Goal: Information Seeking & Learning: Find specific fact

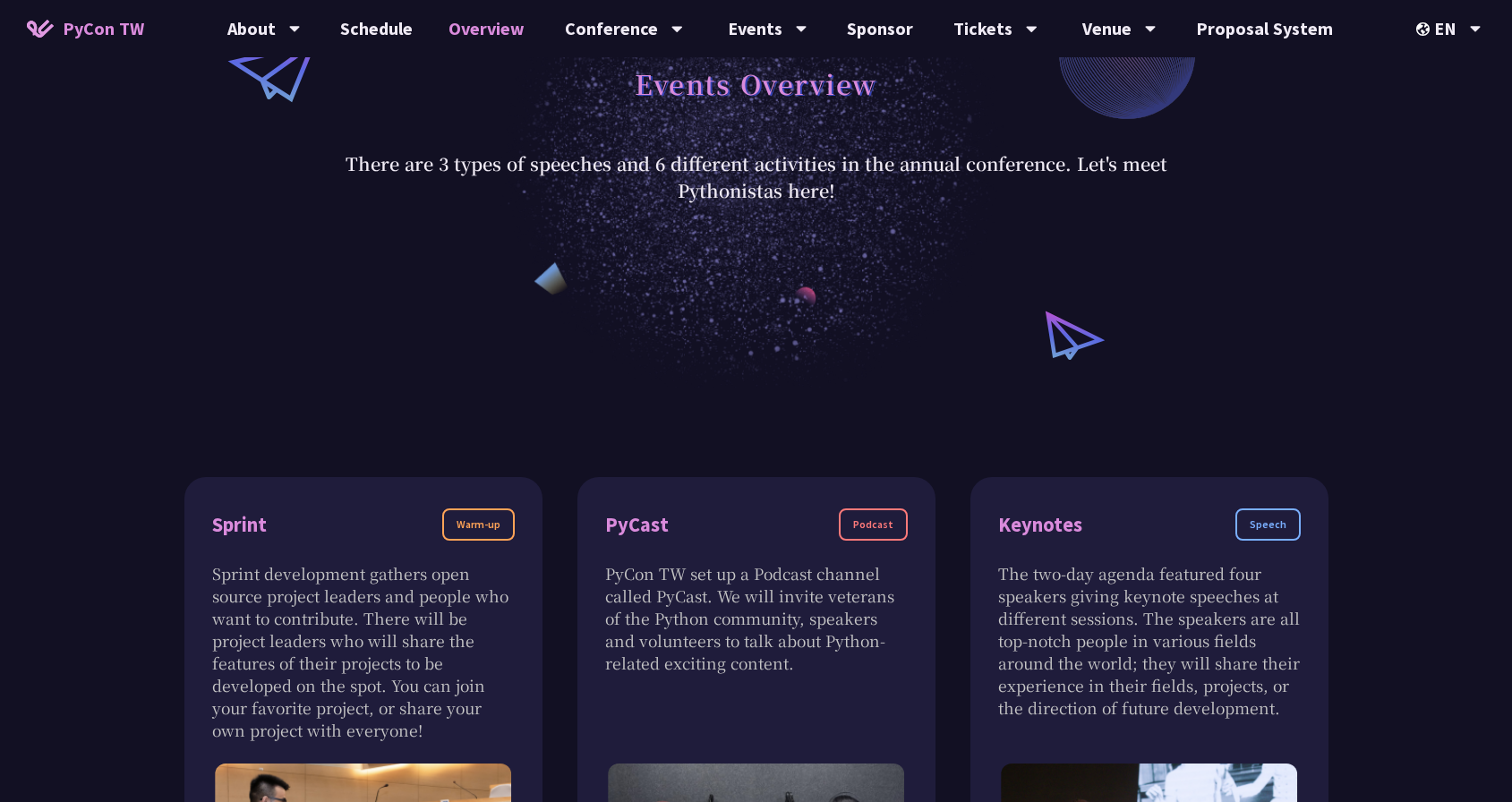
scroll to position [5, 0]
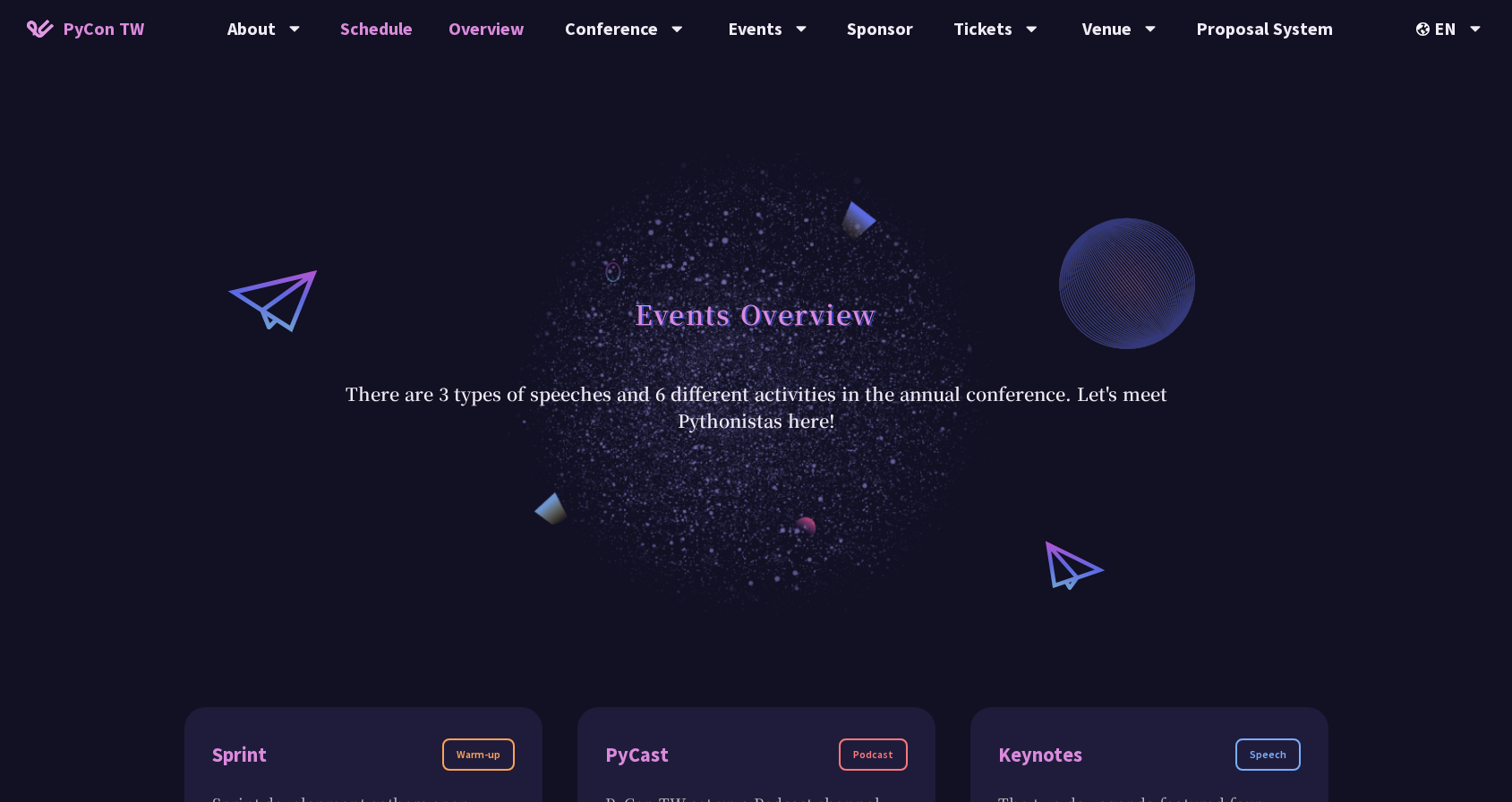
click at [394, 25] on link "Schedule" at bounding box center [376, 29] width 108 height 58
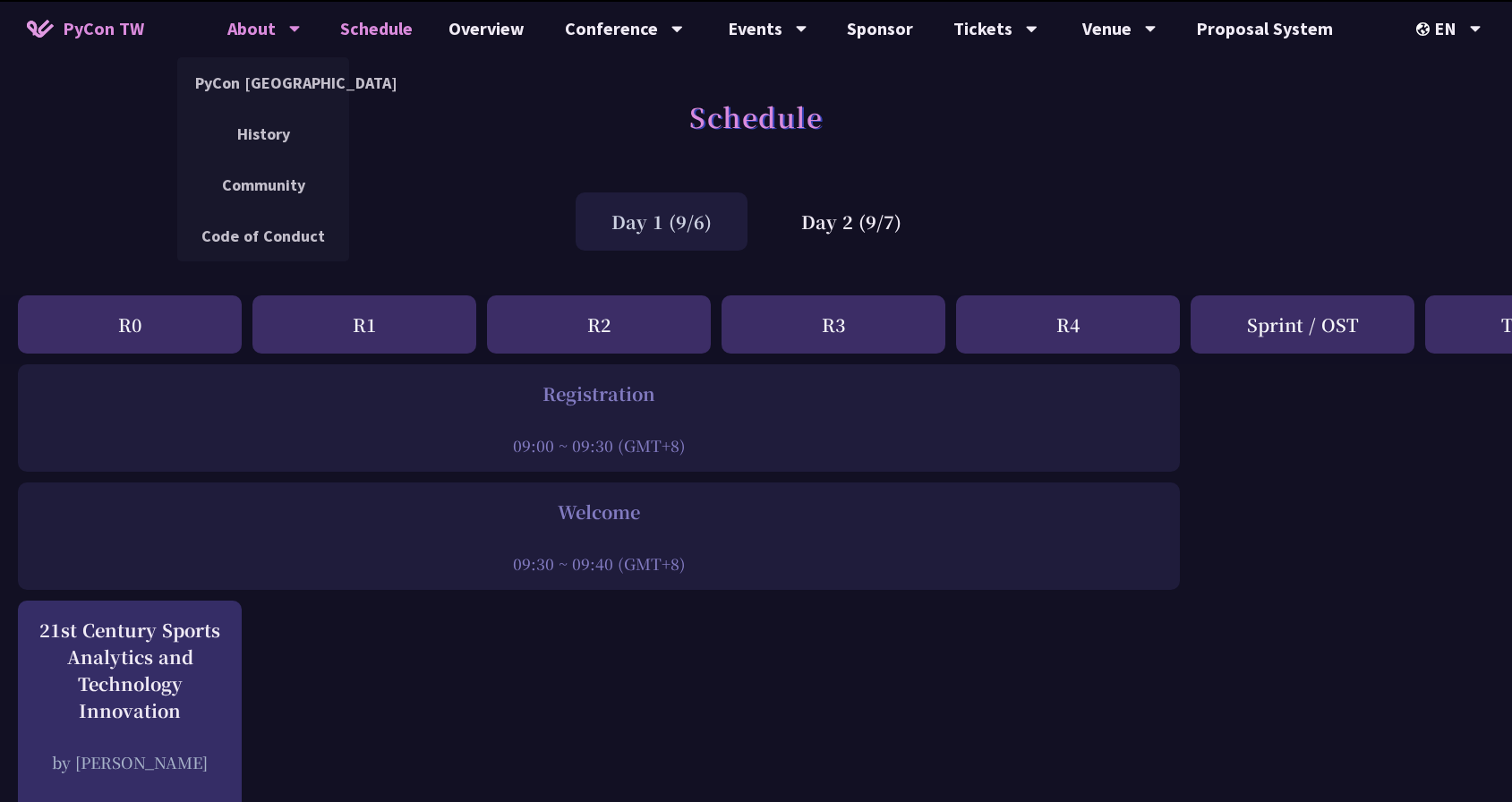
click at [283, 32] on div "About" at bounding box center [264, 29] width 74 height 58
click at [275, 77] on link "PyCon [GEOGRAPHIC_DATA]" at bounding box center [263, 83] width 172 height 42
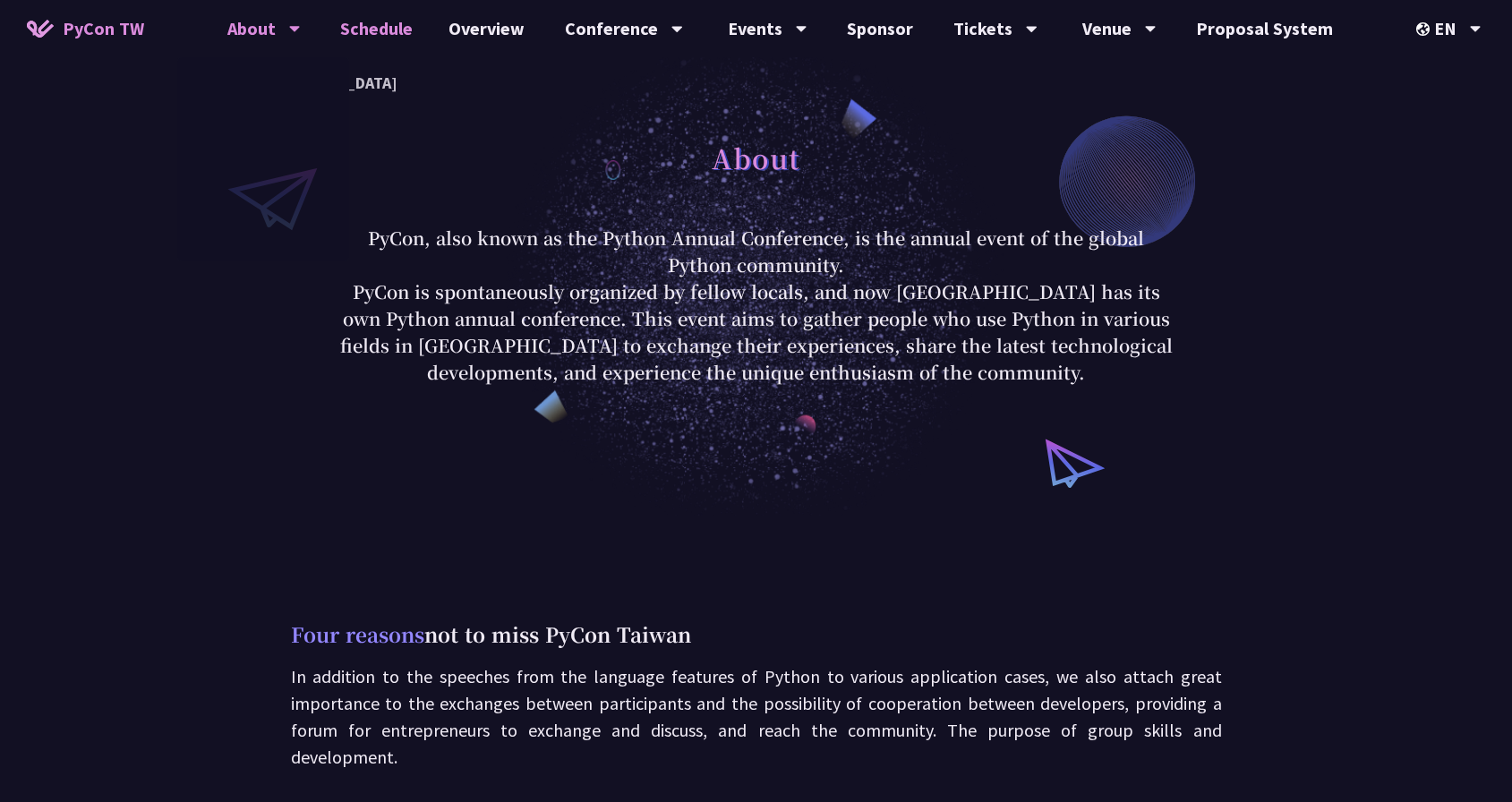
click at [386, 31] on link "Schedule" at bounding box center [376, 29] width 108 height 58
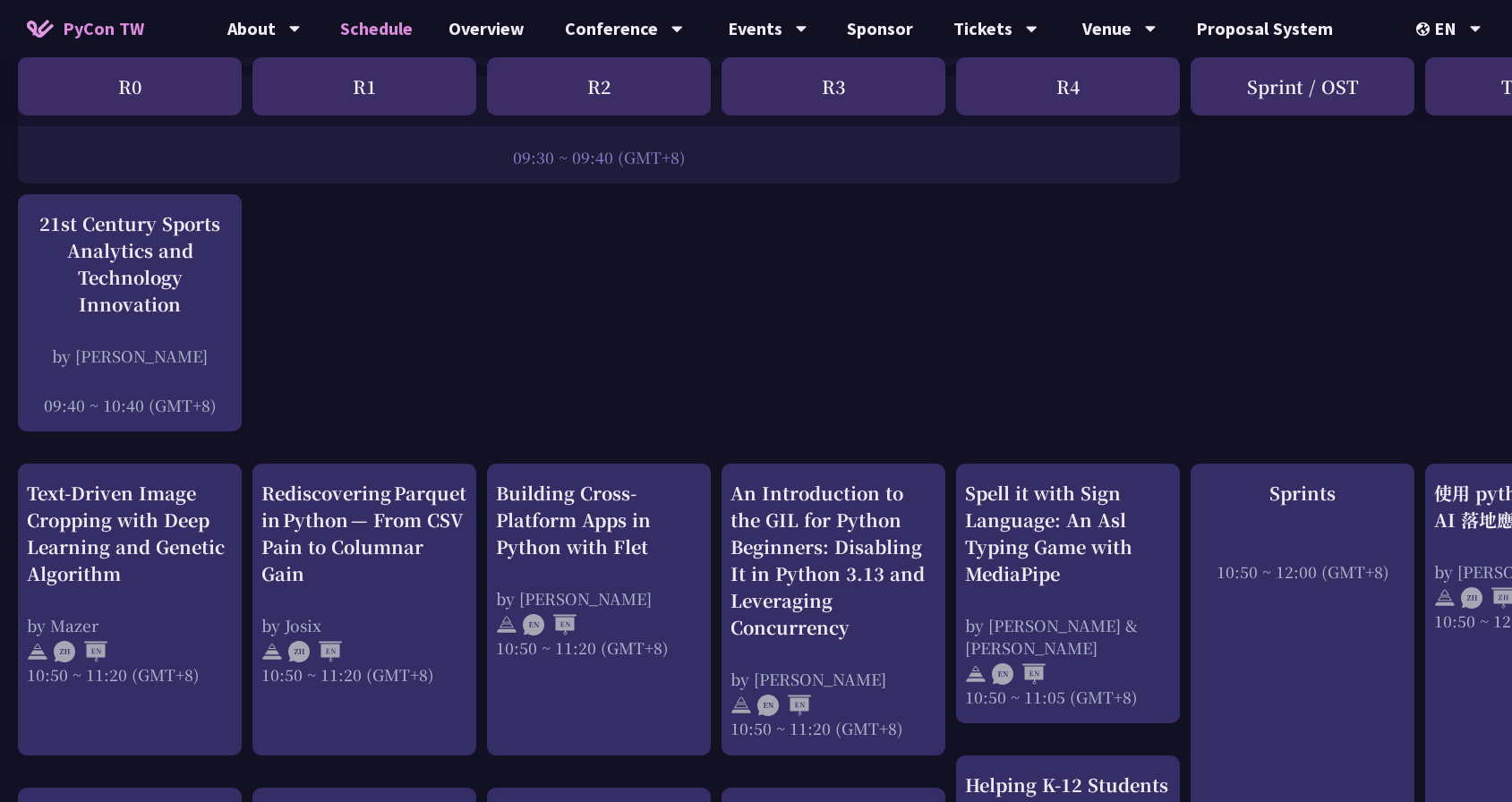
scroll to position [405, 0]
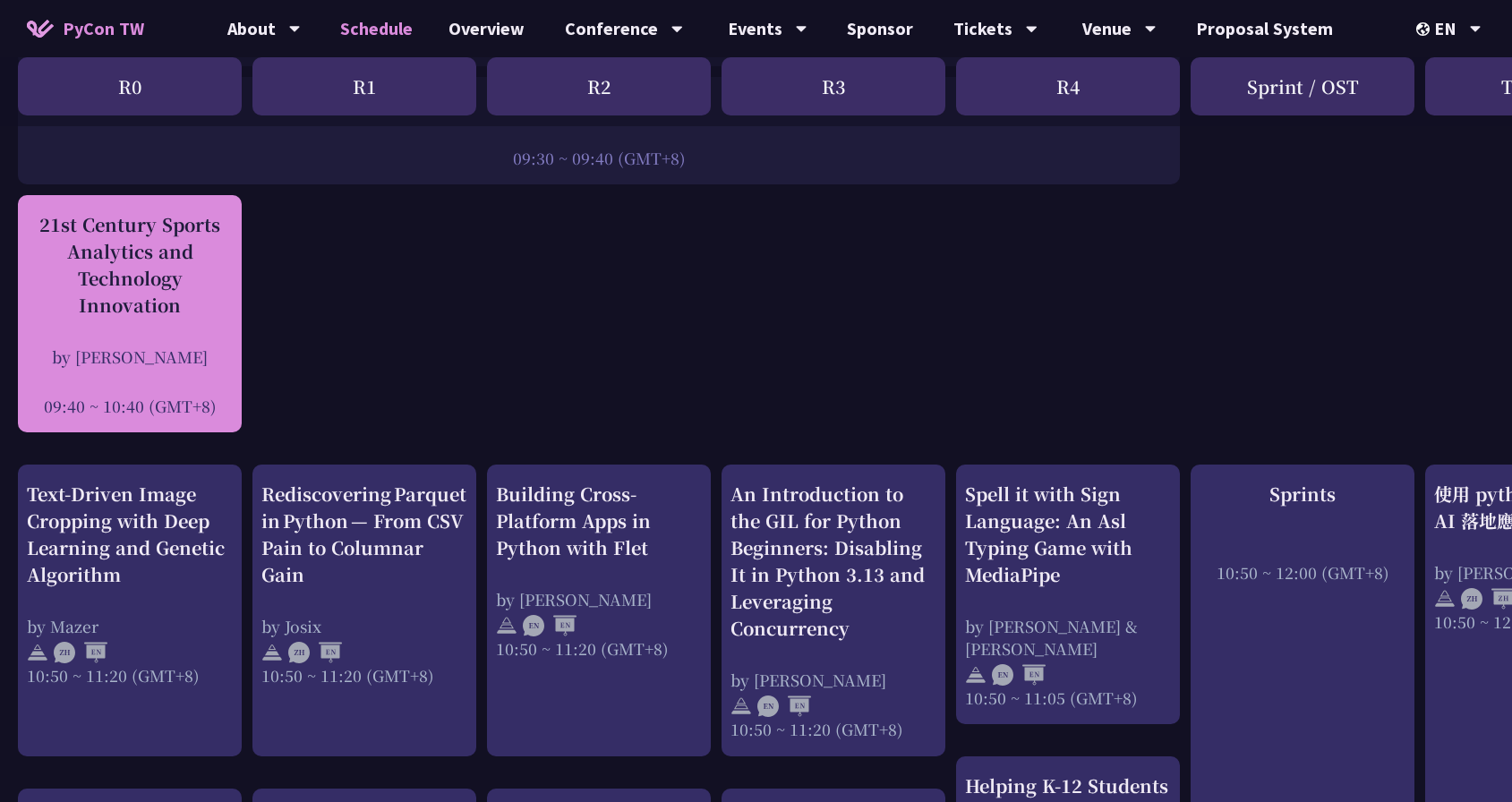
click at [187, 305] on div "21st Century Sports Analytics and Technology Innovation" at bounding box center [130, 265] width 206 height 107
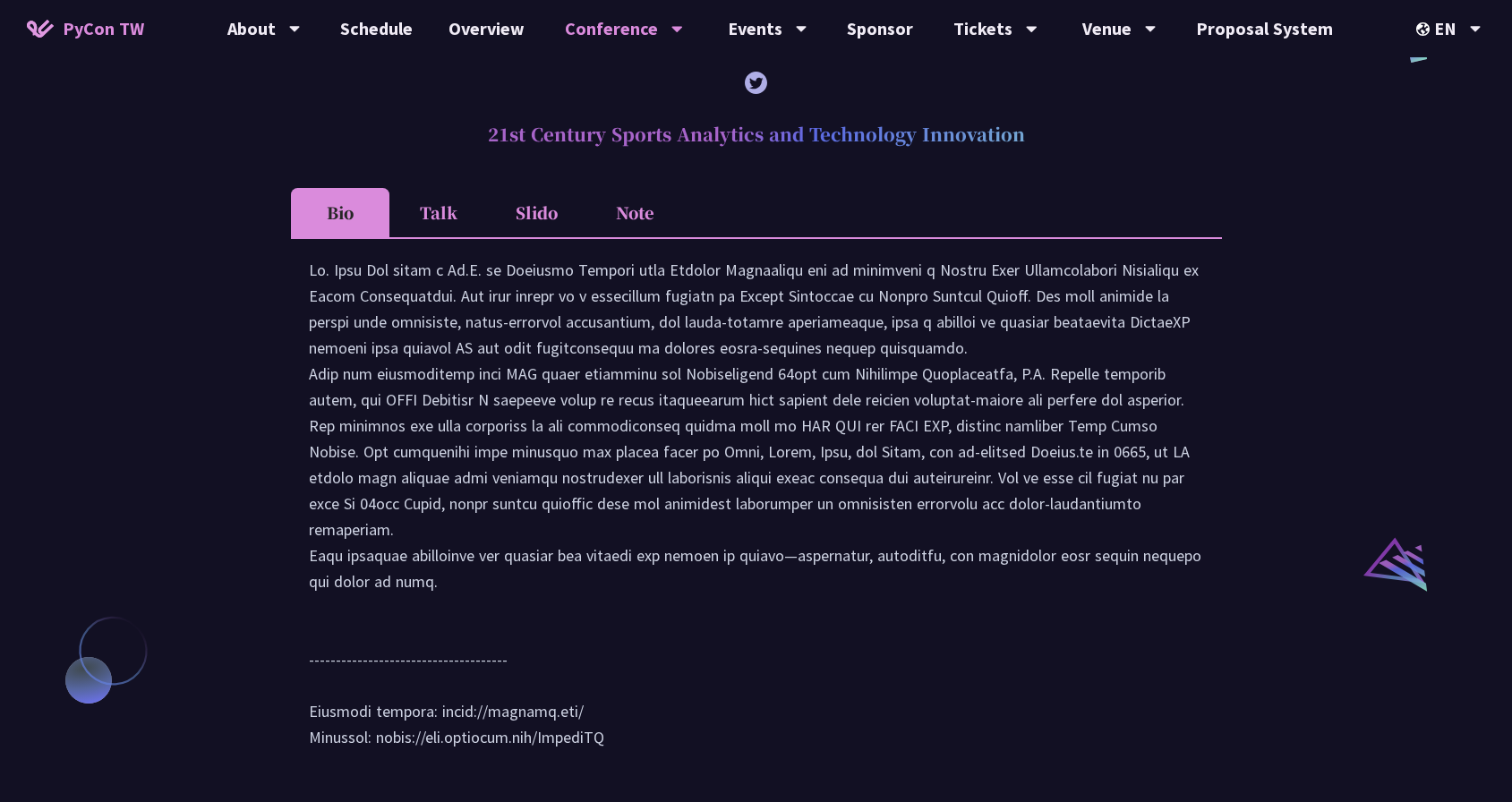
scroll to position [1580, 0]
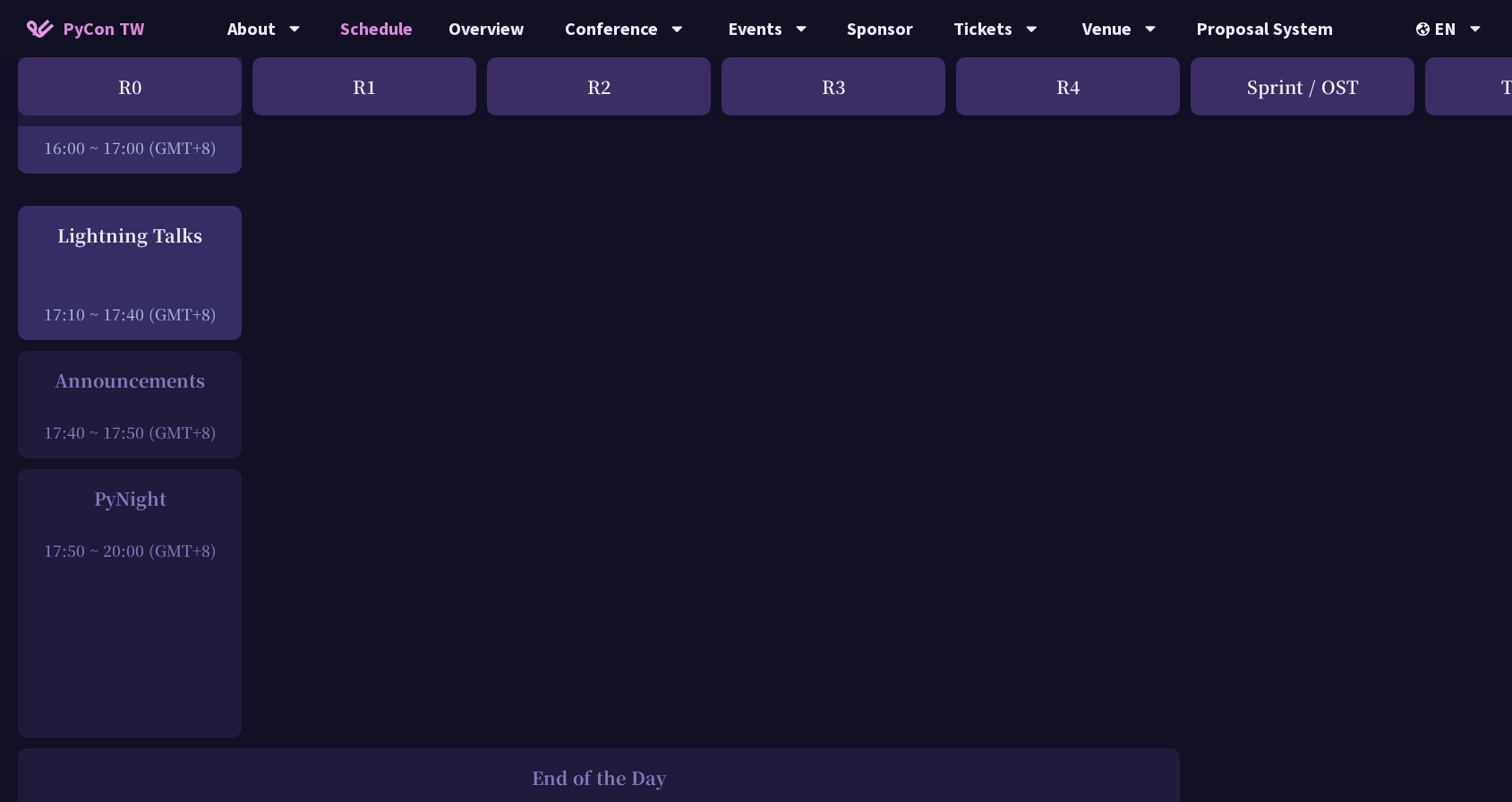
scroll to position [2346, 0]
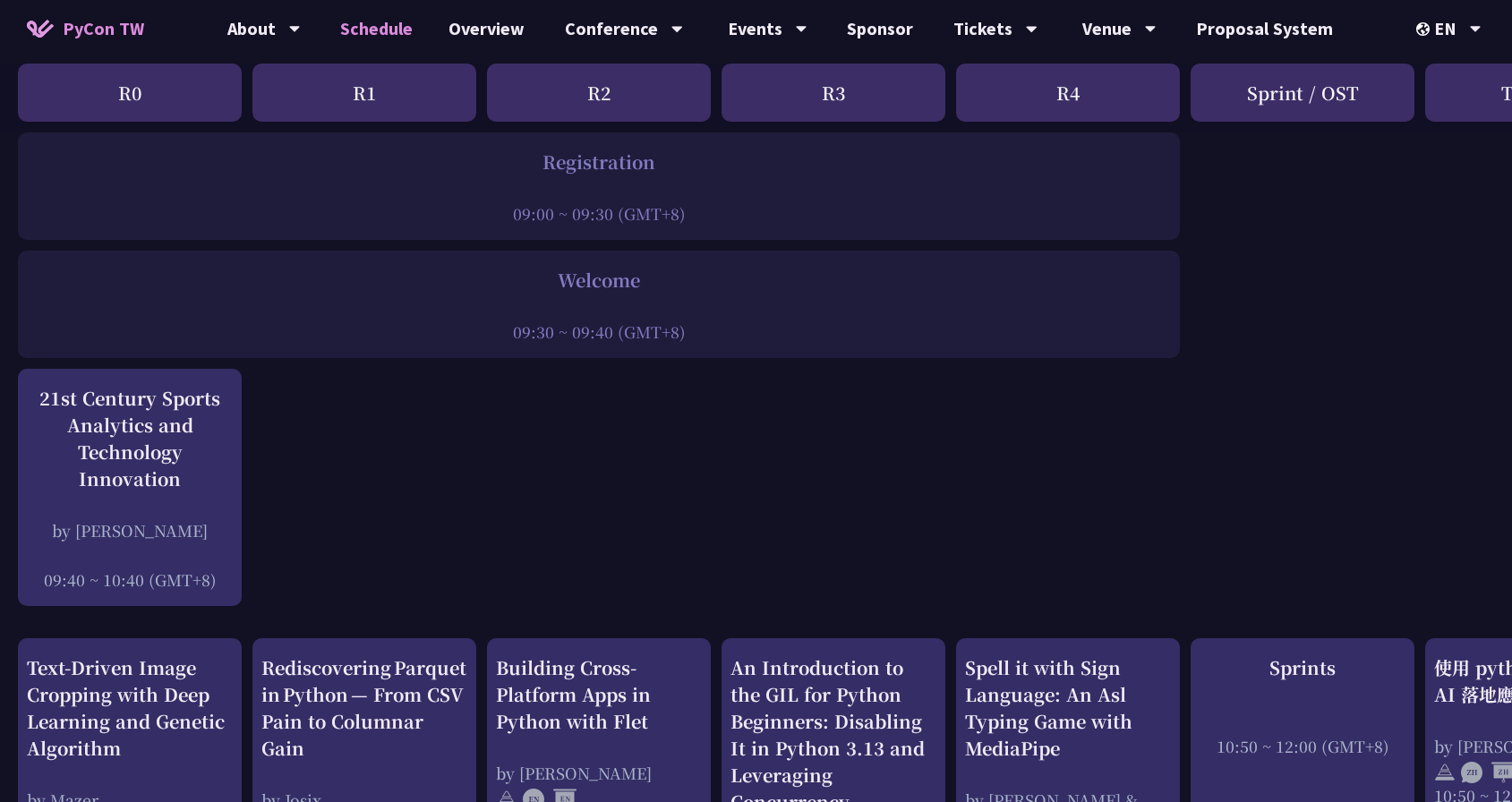
scroll to position [0, 0]
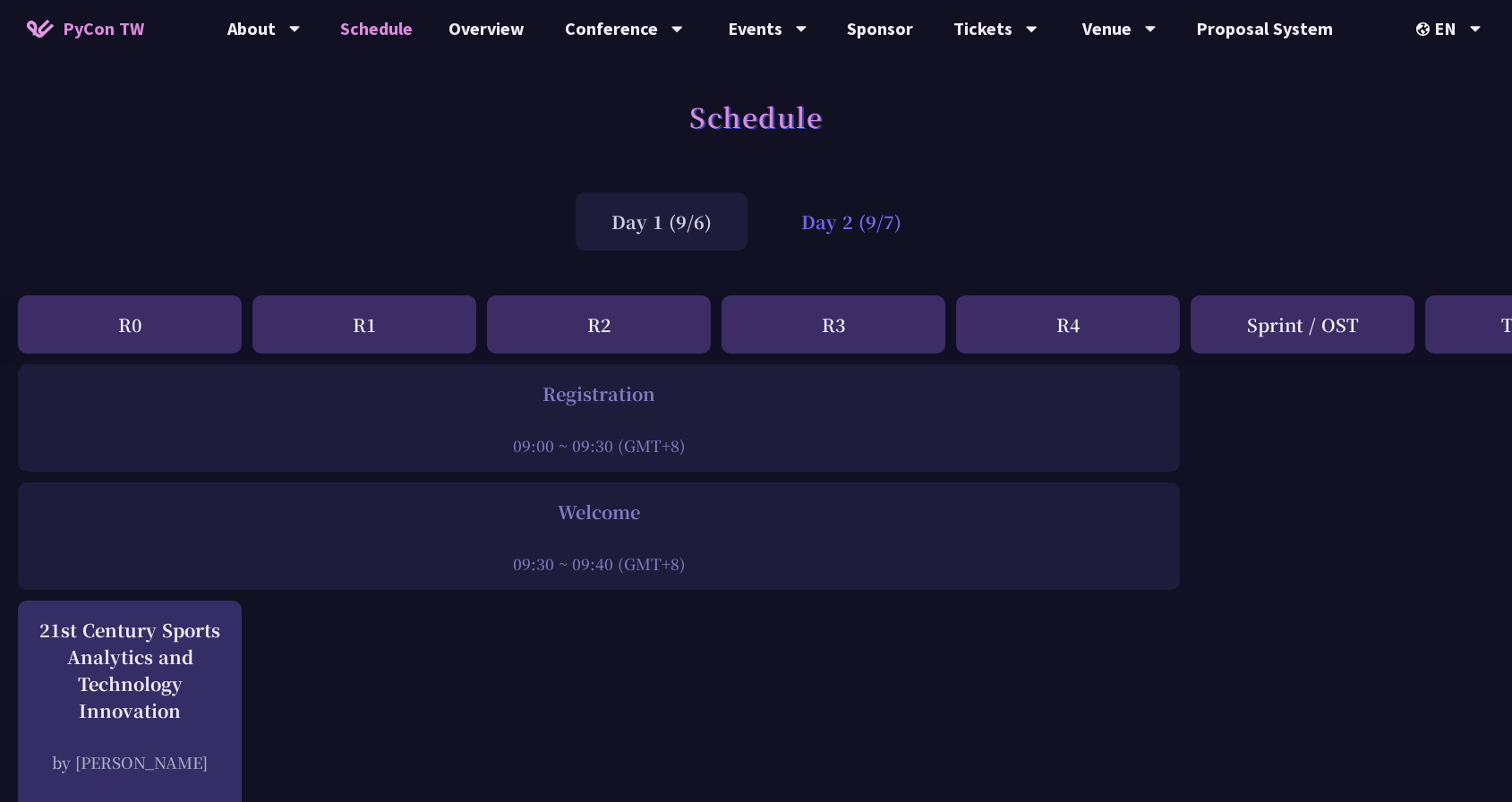
click at [830, 239] on div "Day 2 (9/7)" at bounding box center [851, 221] width 172 height 59
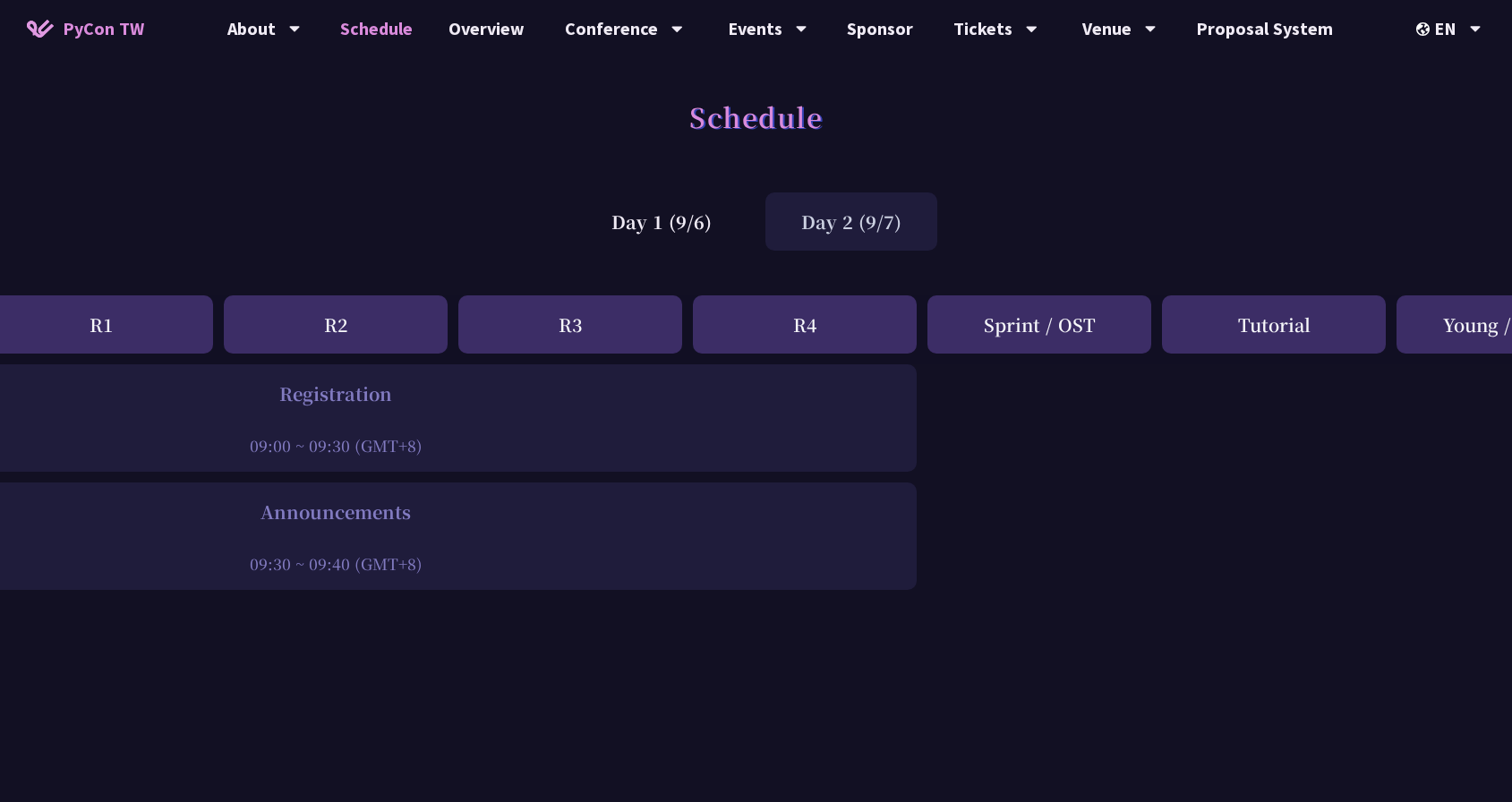
scroll to position [0, 389]
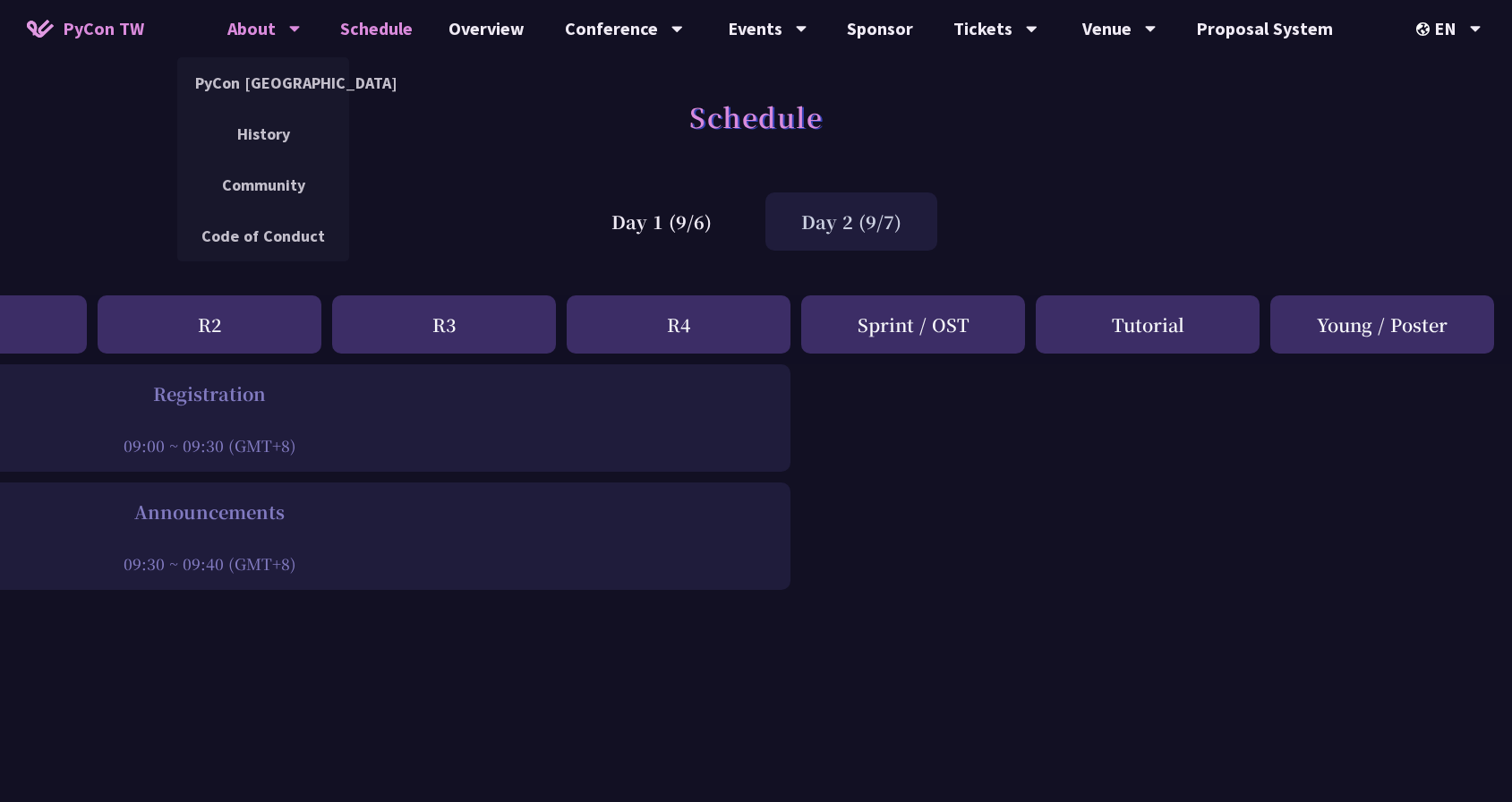
click at [264, 38] on div "About" at bounding box center [264, 29] width 74 height 58
click at [257, 74] on link "PyCon [GEOGRAPHIC_DATA]" at bounding box center [263, 83] width 172 height 42
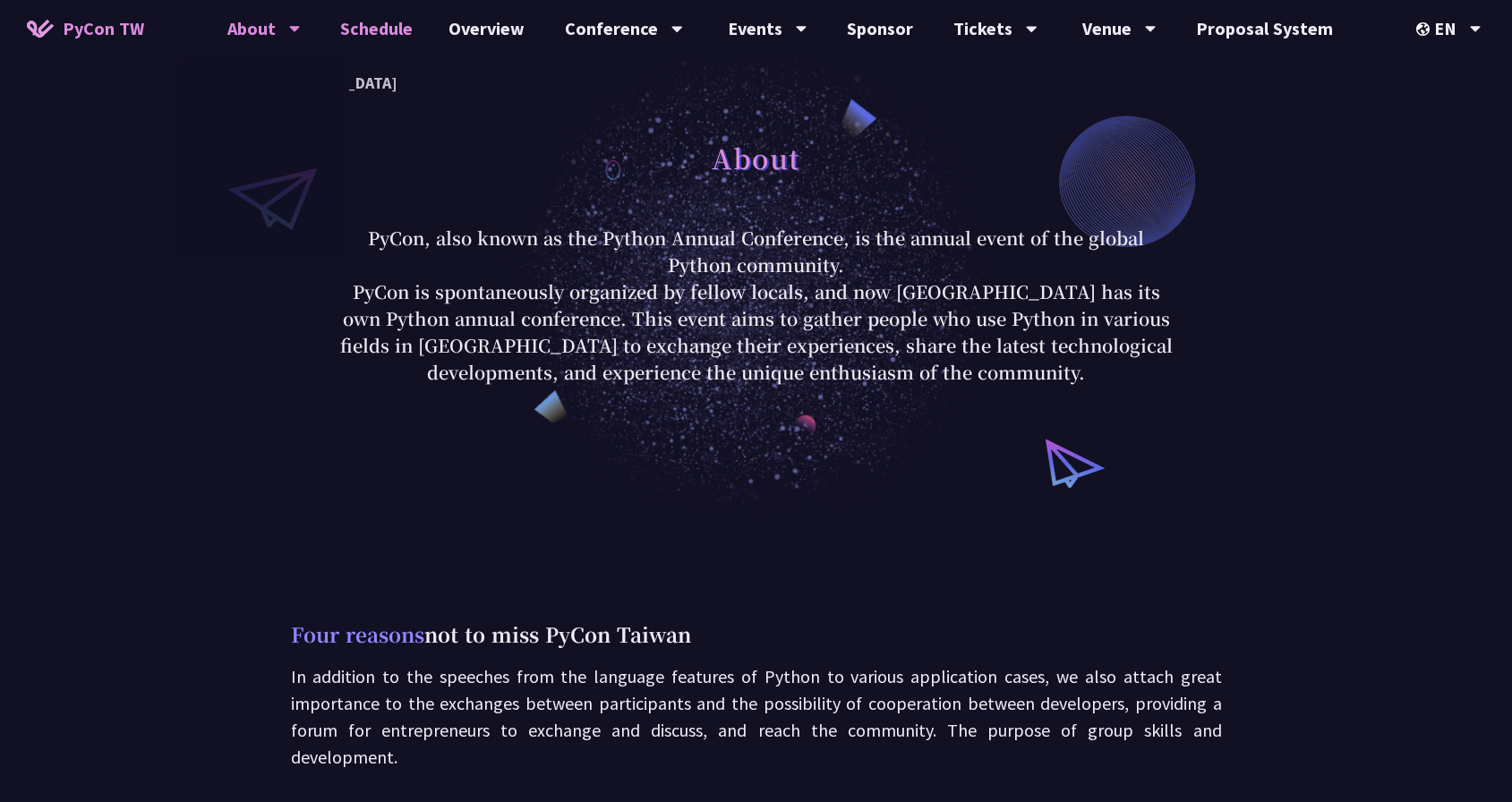
click at [408, 25] on link "Schedule" at bounding box center [376, 29] width 108 height 58
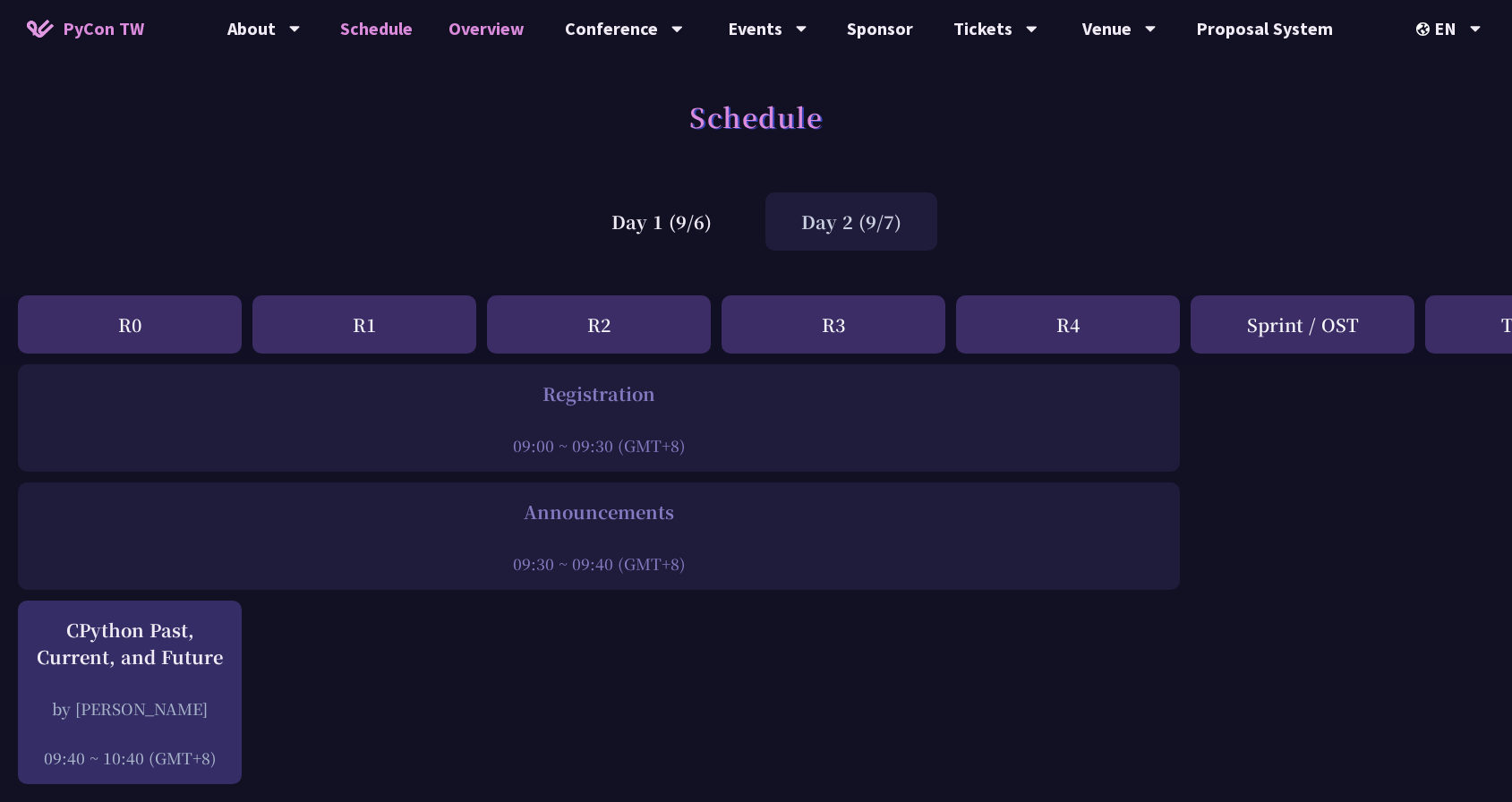
click at [491, 29] on link "Overview" at bounding box center [486, 29] width 112 height 58
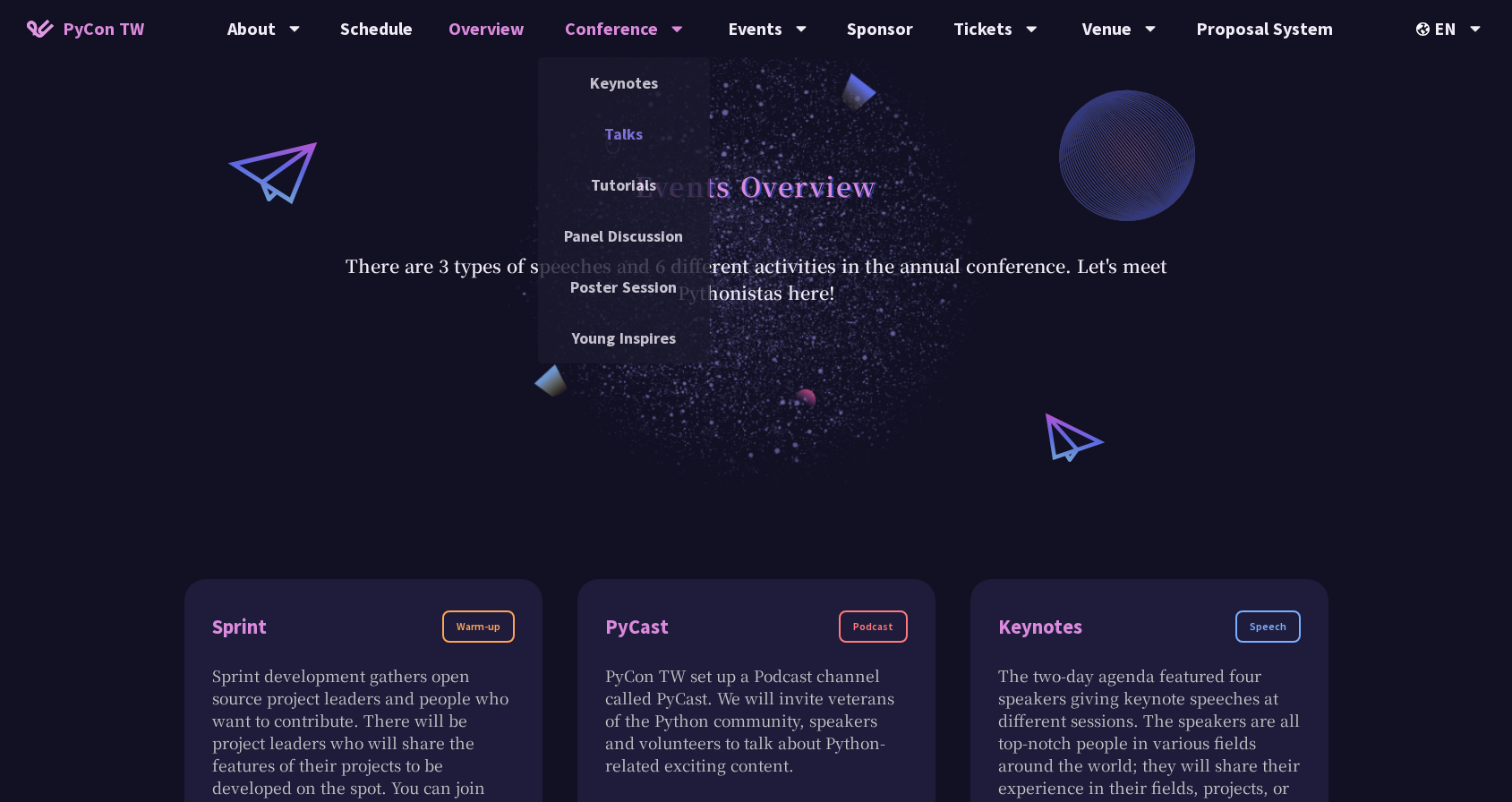
scroll to position [35, 0]
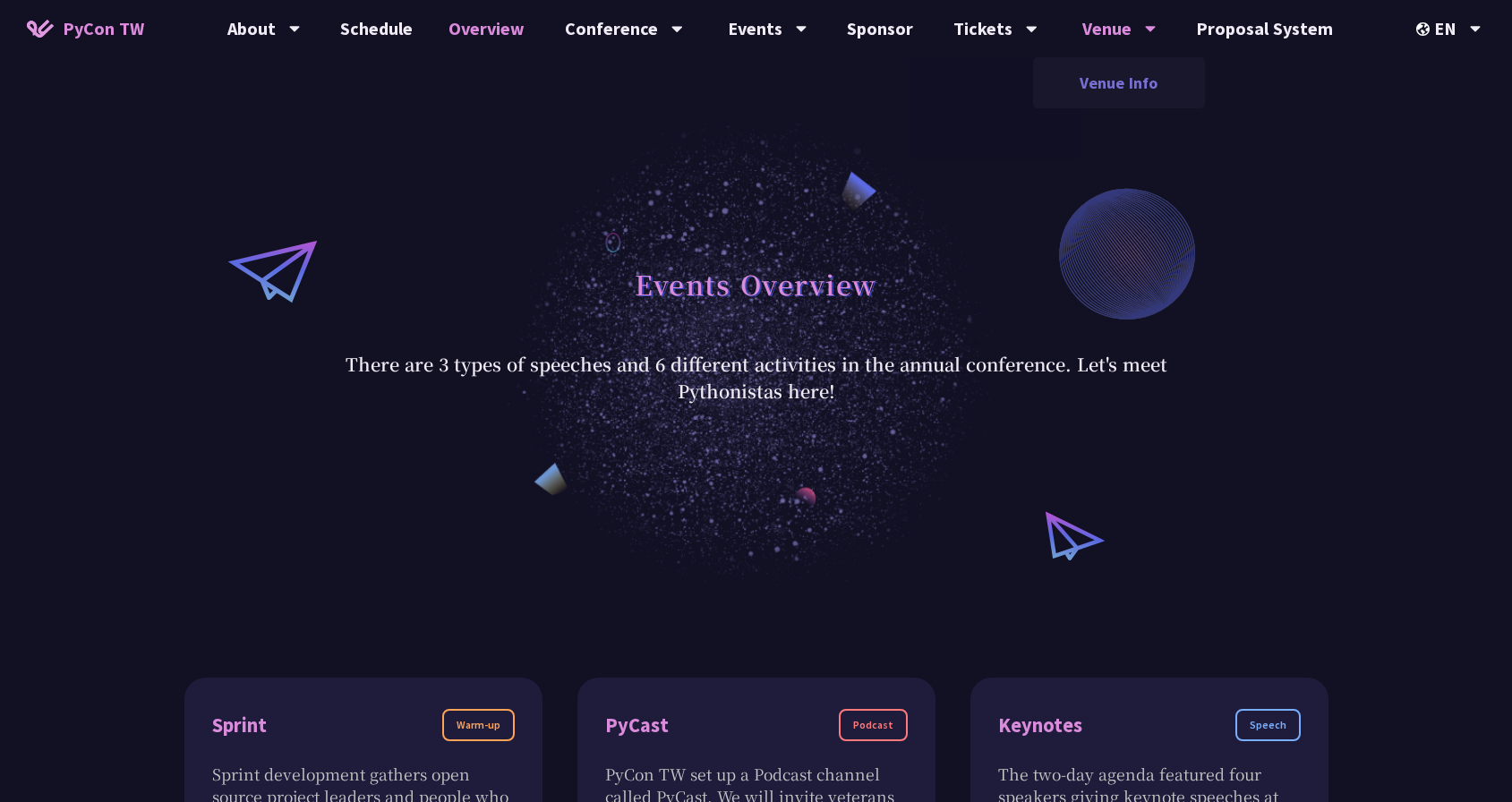
click at [1098, 94] on link "Venue Info" at bounding box center [1118, 83] width 172 height 42
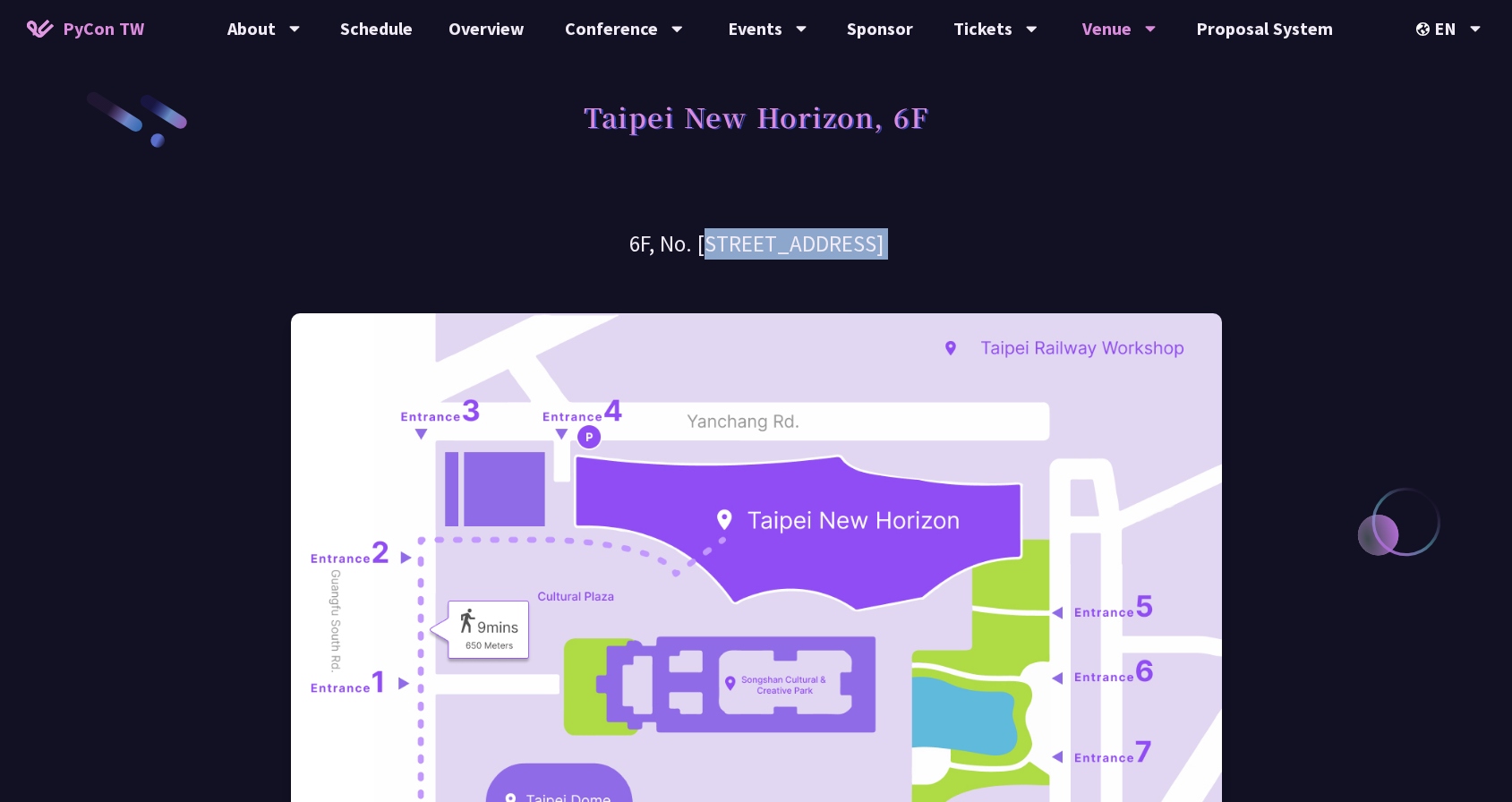
drag, startPoint x: 473, startPoint y: 236, endPoint x: 1047, endPoint y: 263, distance: 574.6
copy div "6F, No. [STREET_ADDRESS]"
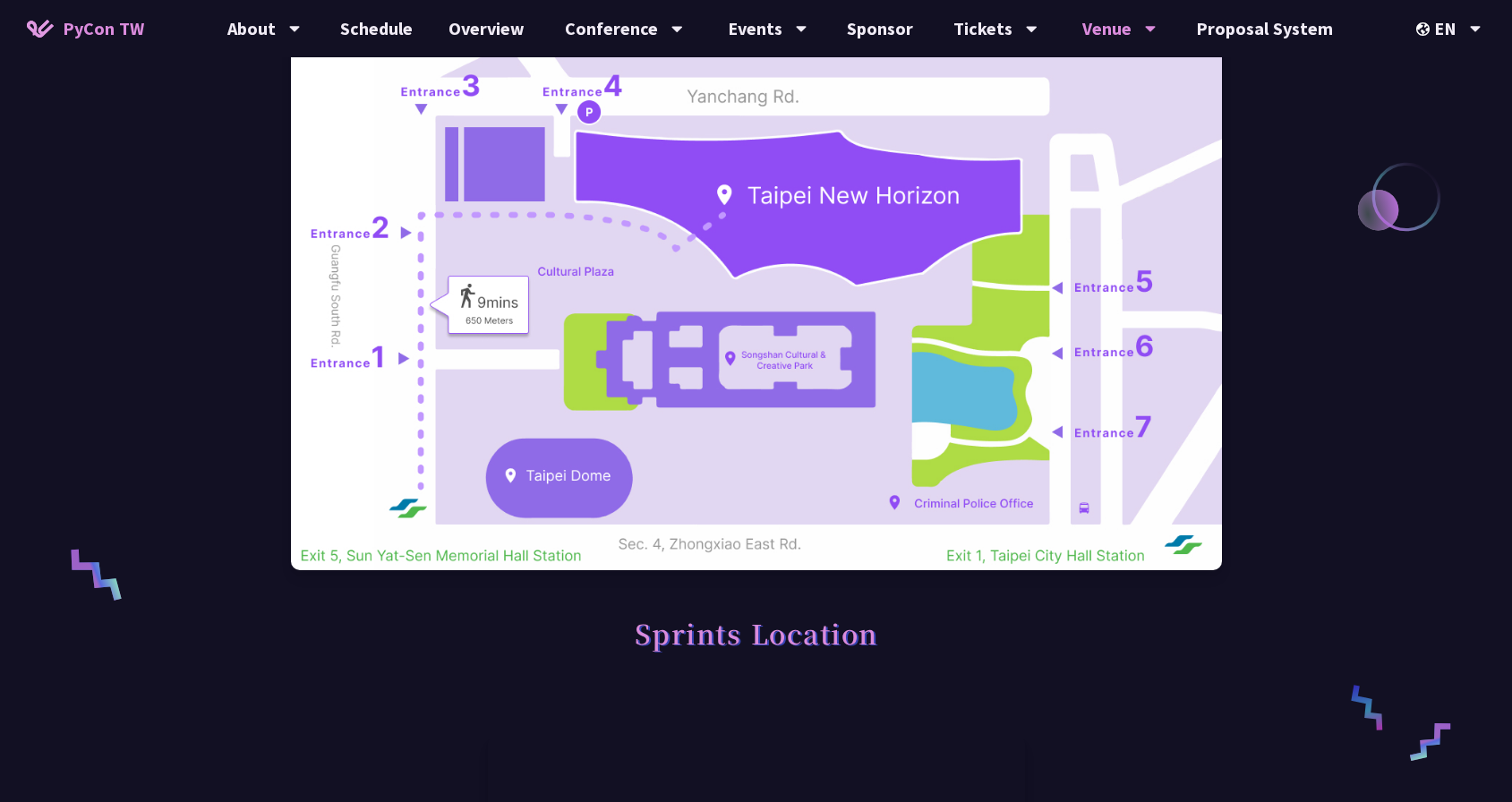
scroll to position [416, 0]
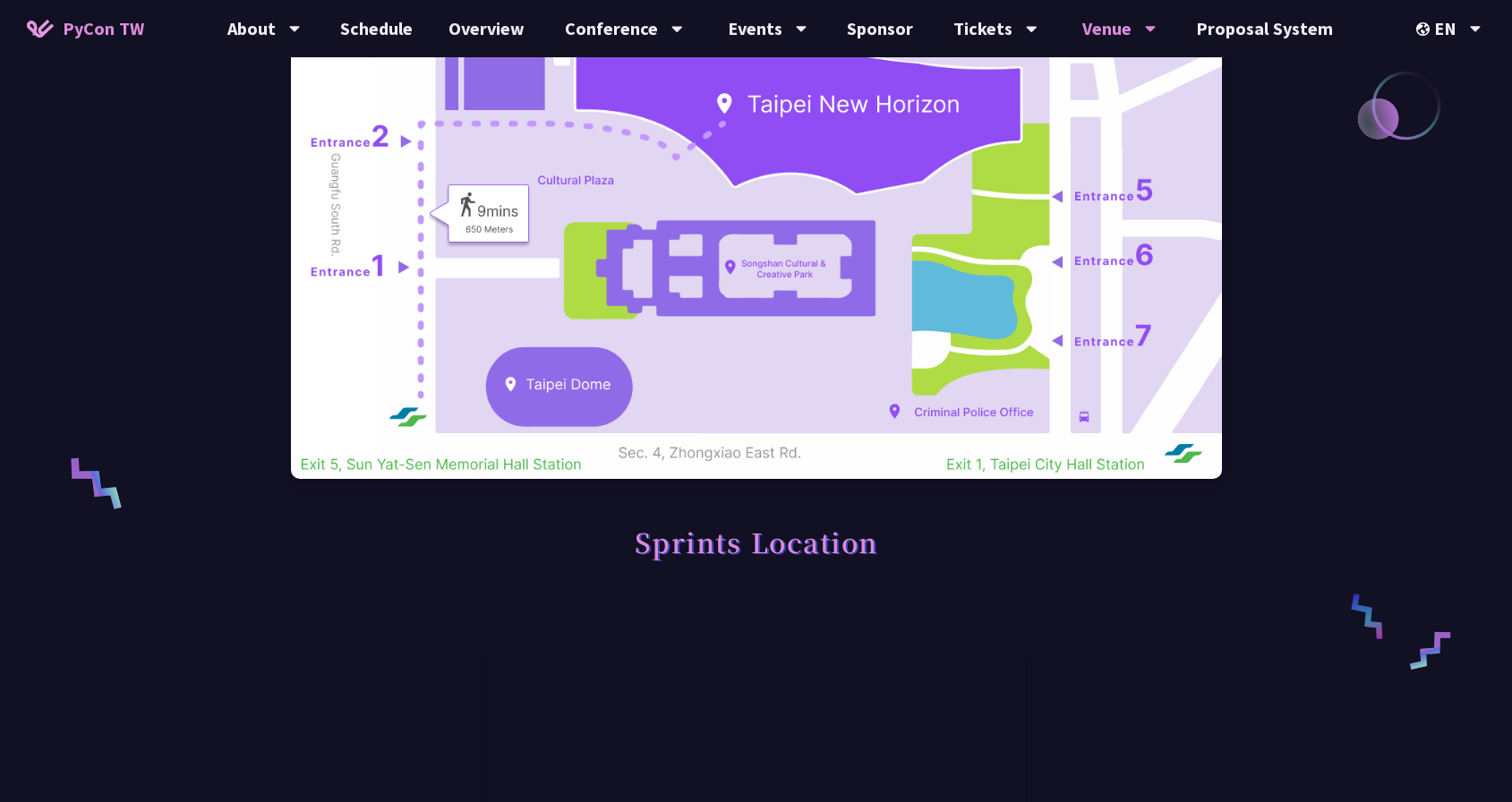
copy div "6F, No. [STREET_ADDRESS]"
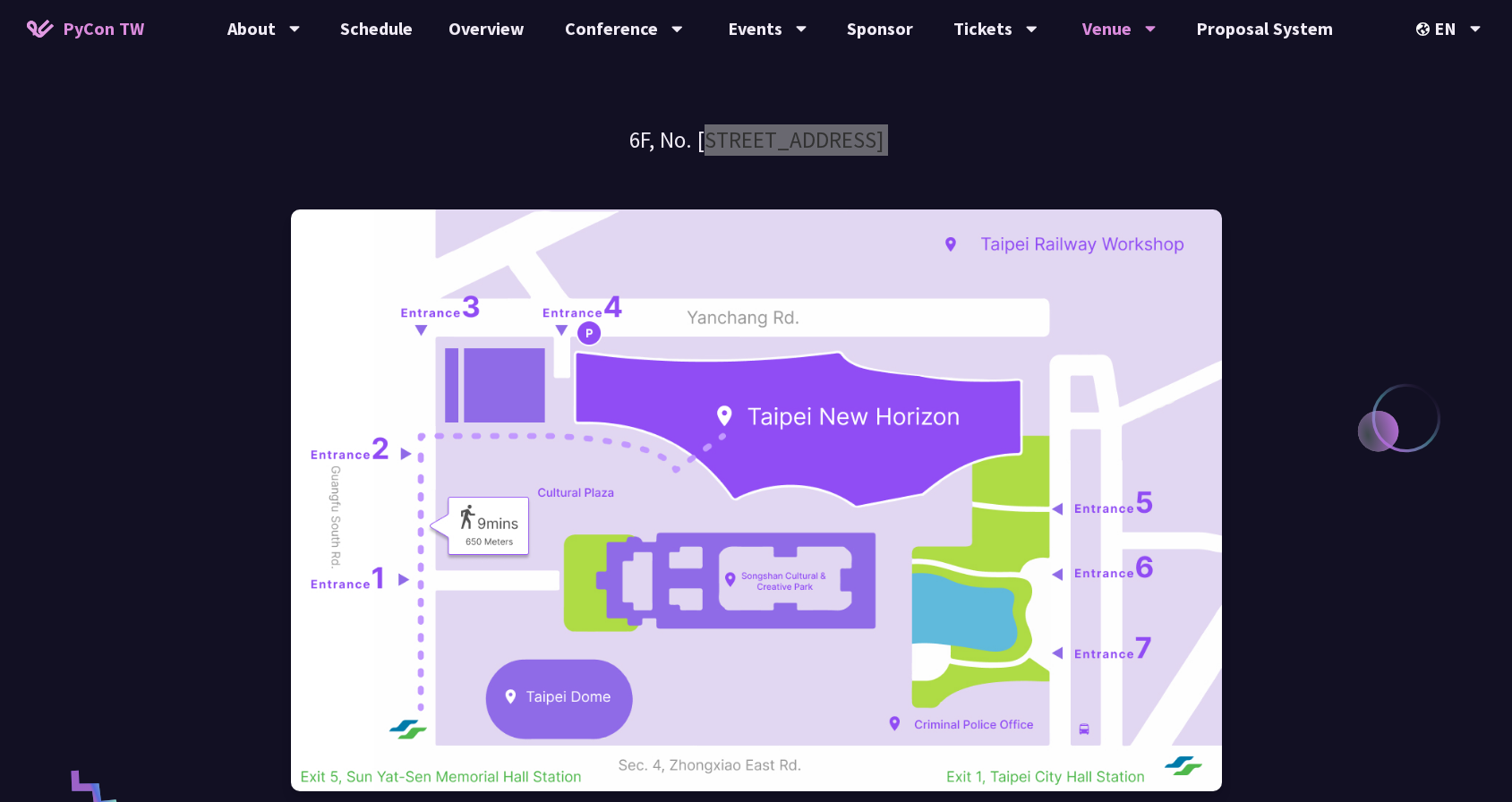
scroll to position [0, 0]
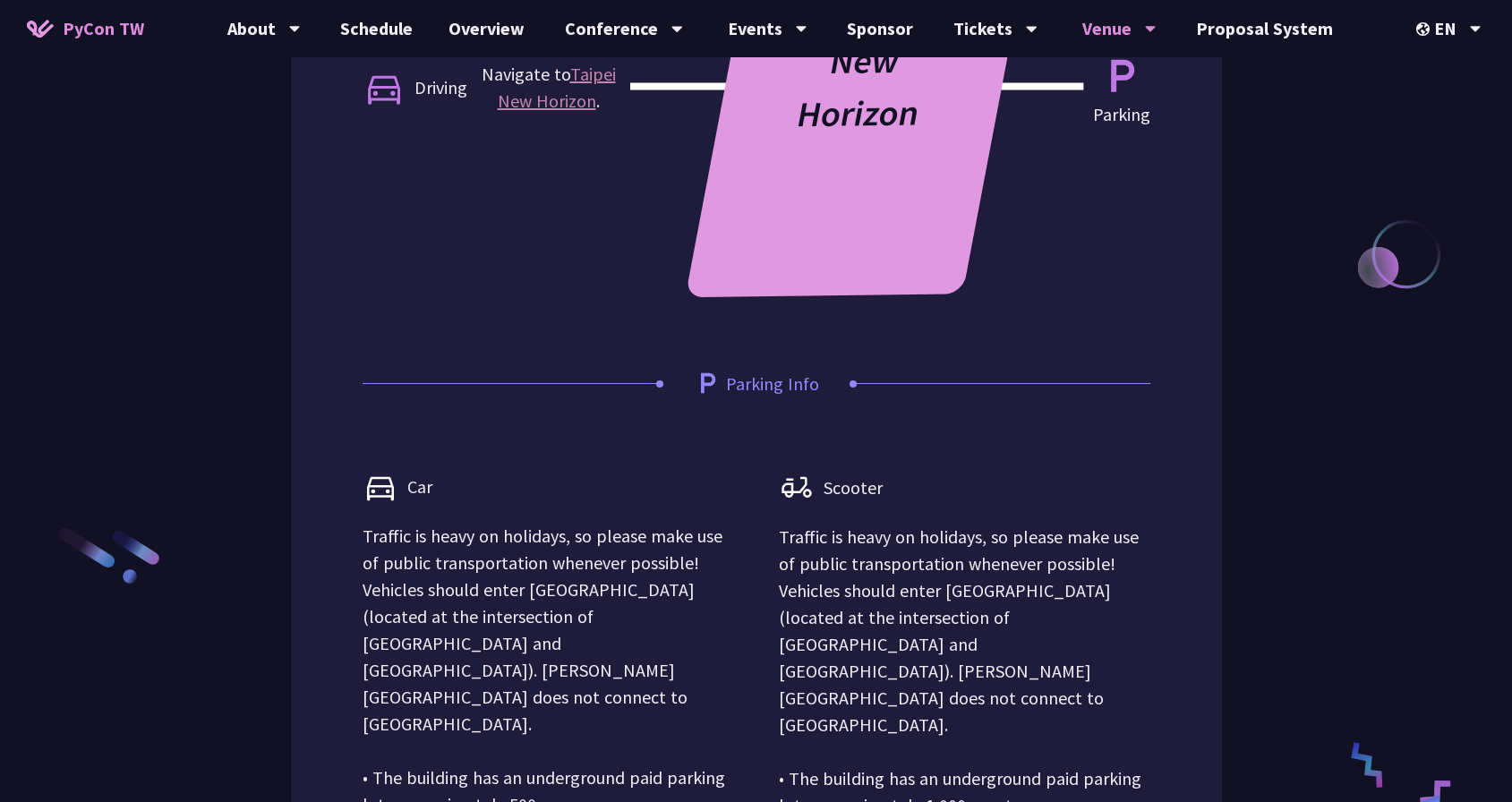
scroll to position [2136, 0]
